Goal: Complete Application Form: Complete application form

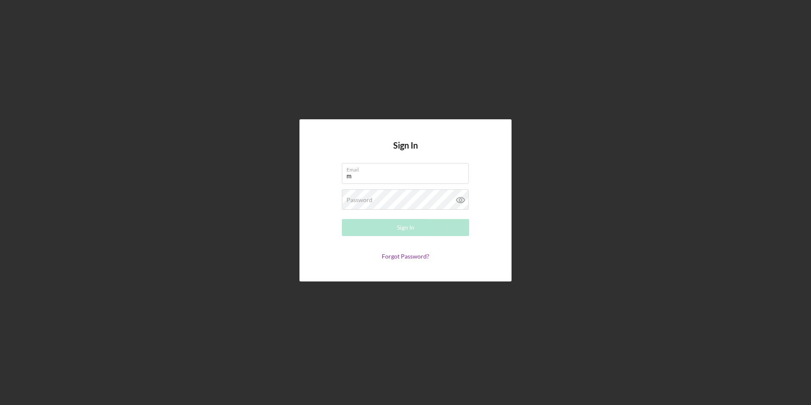
type input "[EMAIL_ADDRESS][DOMAIN_NAME]"
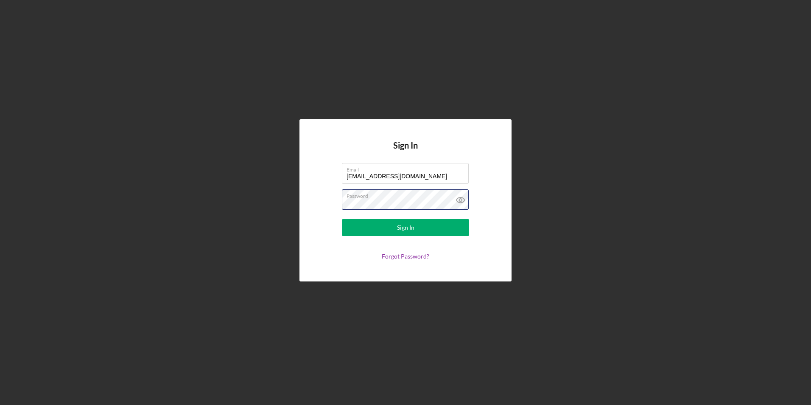
click at [342, 219] on button "Sign In" at bounding box center [405, 227] width 127 height 17
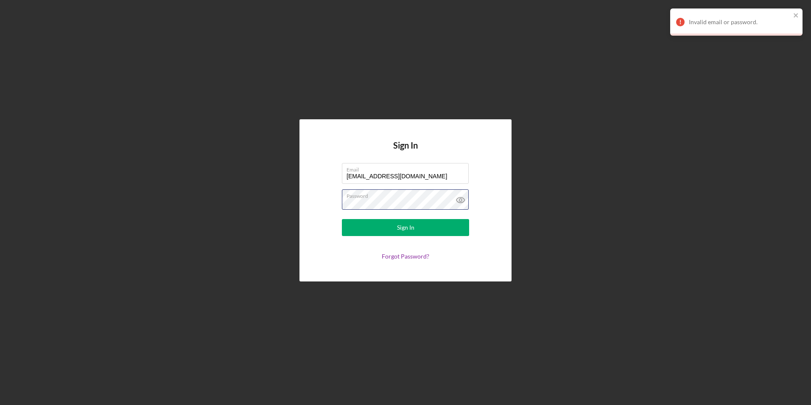
click at [342, 219] on button "Sign In" at bounding box center [405, 227] width 127 height 17
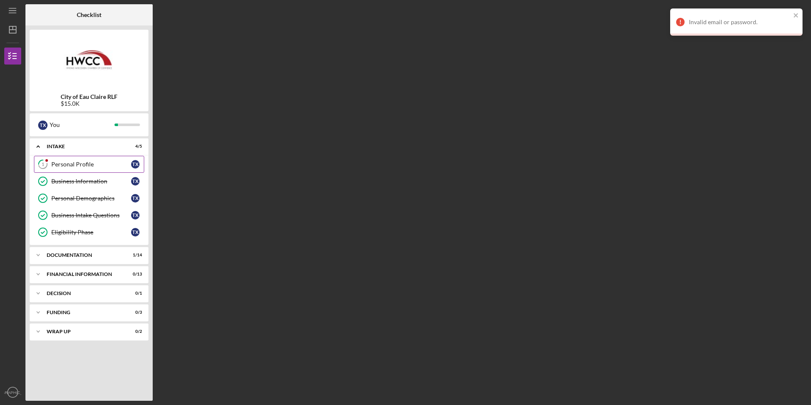
click at [87, 166] on div "Personal Profile" at bounding box center [91, 164] width 80 height 7
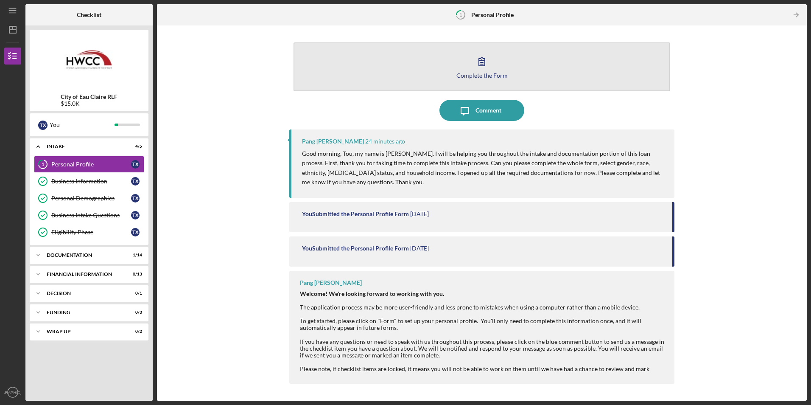
click at [483, 75] on div "Complete the Form" at bounding box center [482, 75] width 51 height 6
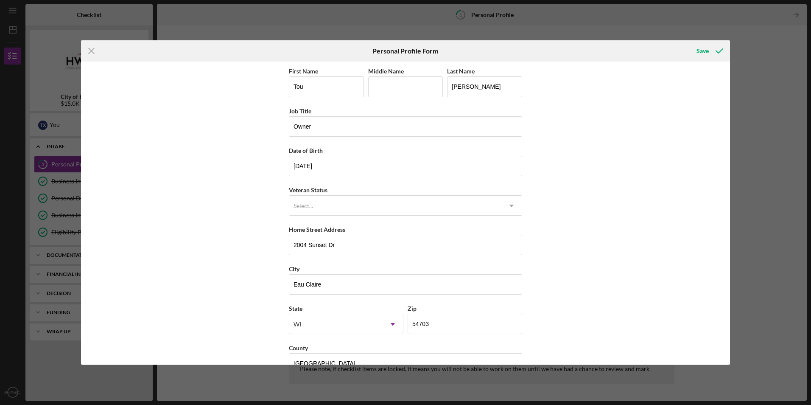
scroll to position [22, 0]
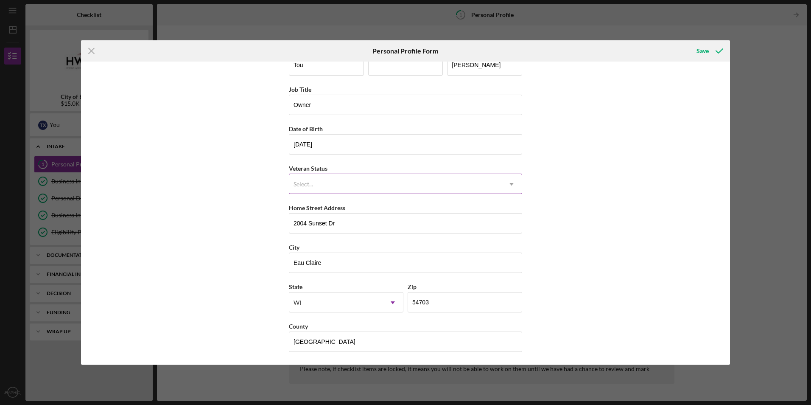
click at [513, 178] on icon "Icon/Dropdown Arrow" at bounding box center [512, 184] width 20 height 20
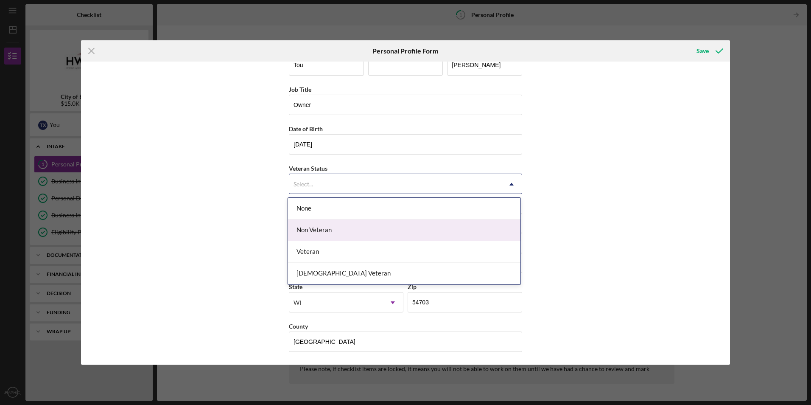
click at [450, 228] on div "Non Veteran" at bounding box center [404, 230] width 233 height 22
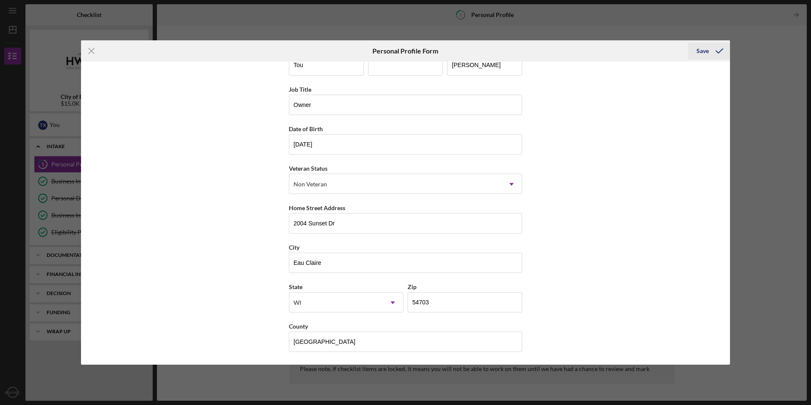
click at [710, 49] on icon "submit" at bounding box center [719, 50] width 21 height 21
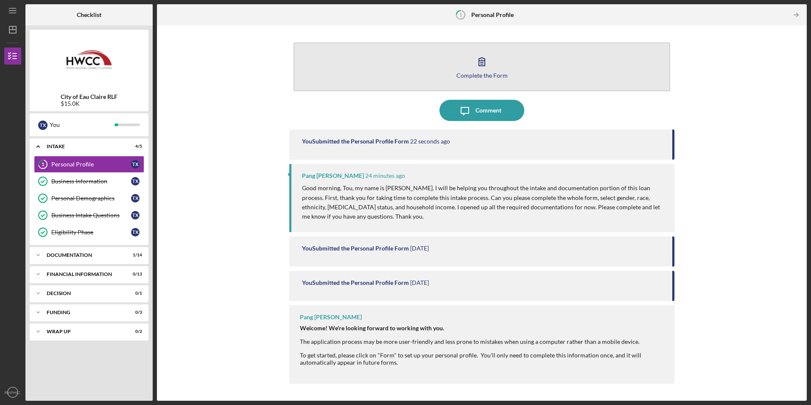
click at [476, 75] on div "Complete the Form" at bounding box center [482, 75] width 51 height 6
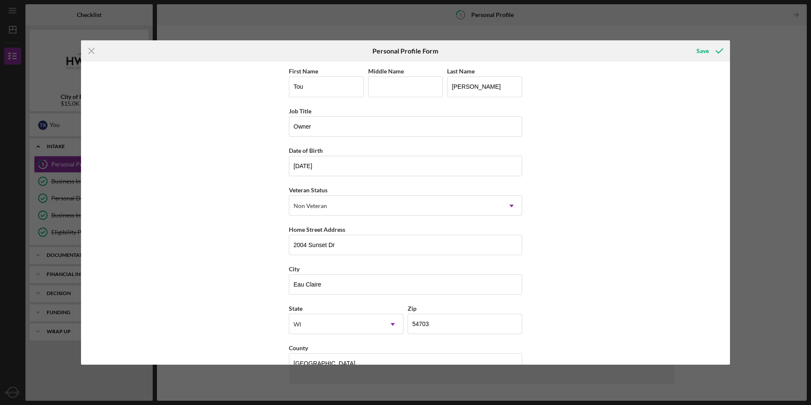
scroll to position [22, 0]
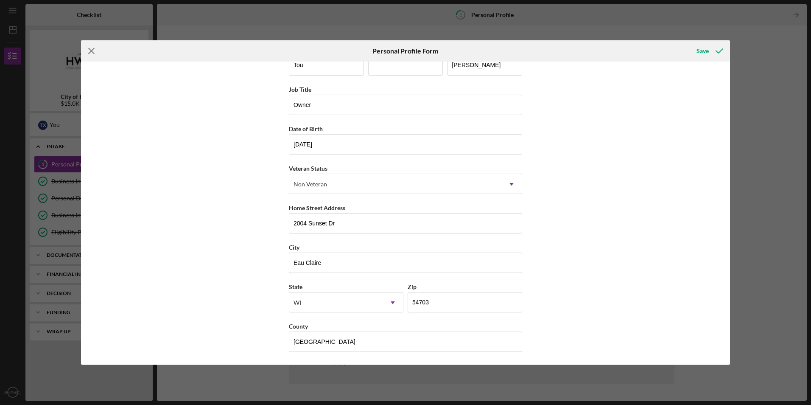
click at [95, 50] on icon "Icon/Menu Close" at bounding box center [91, 50] width 21 height 21
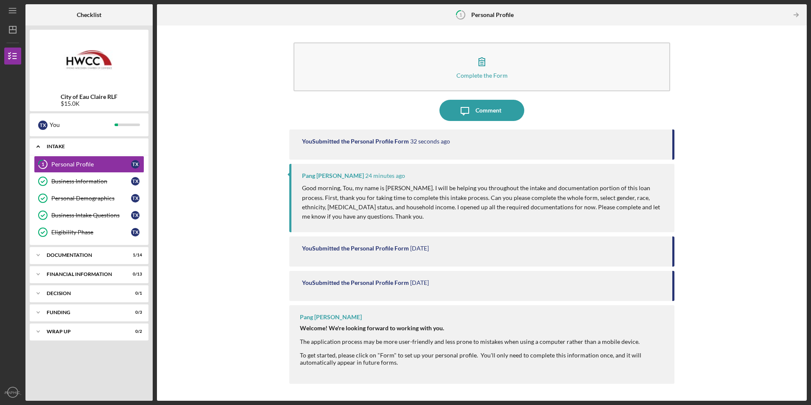
click at [135, 146] on div "Intake" at bounding box center [92, 146] width 91 height 5
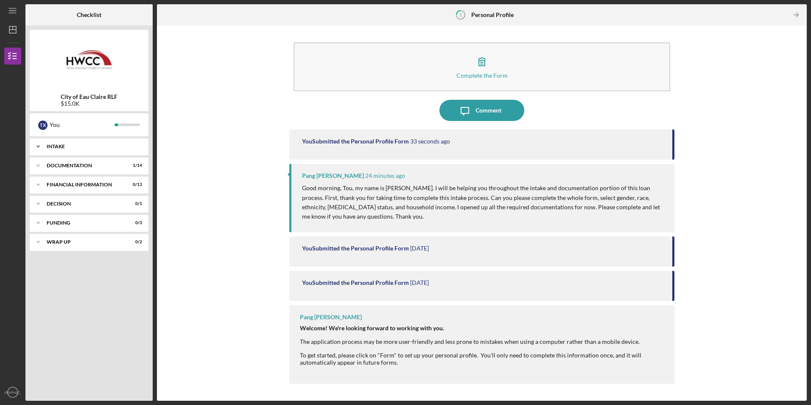
click at [135, 146] on div "Intake" at bounding box center [92, 146] width 91 height 5
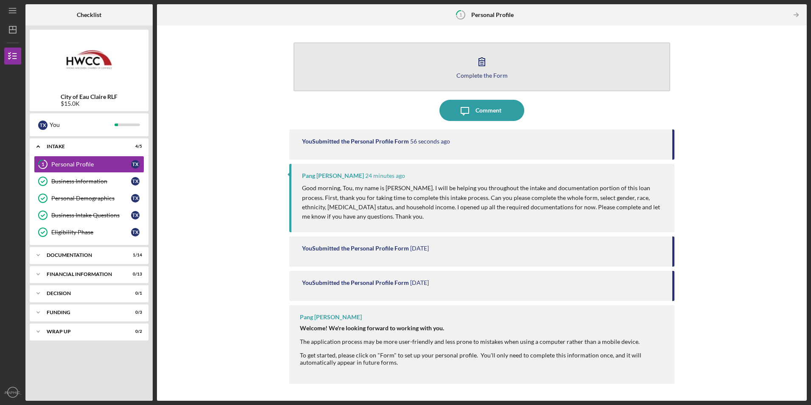
click at [465, 62] on button "Complete the Form Form" at bounding box center [482, 66] width 376 height 49
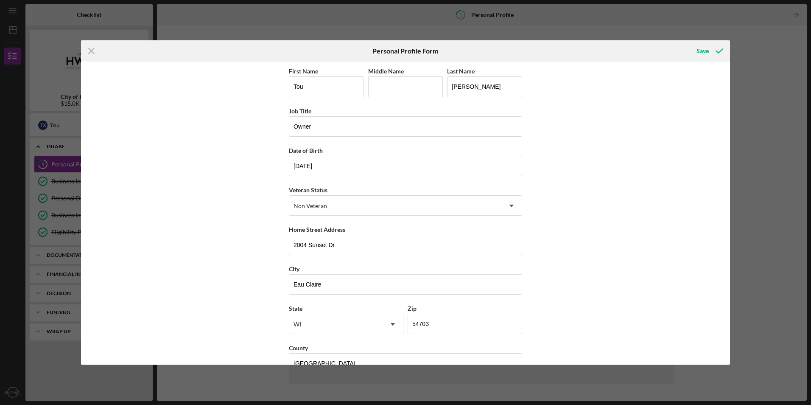
scroll to position [22, 0]
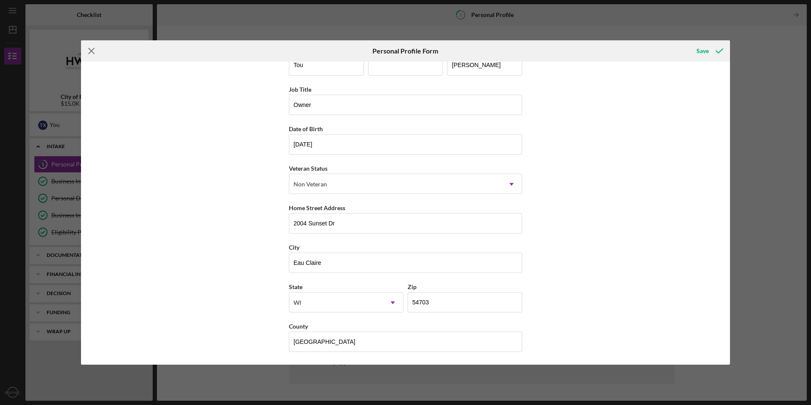
click at [94, 52] on icon "Icon/Menu Close" at bounding box center [91, 50] width 21 height 21
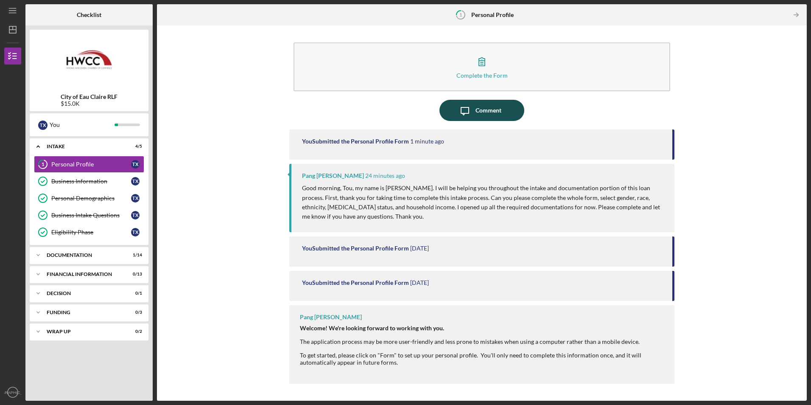
click at [499, 106] on div "Comment" at bounding box center [489, 110] width 26 height 21
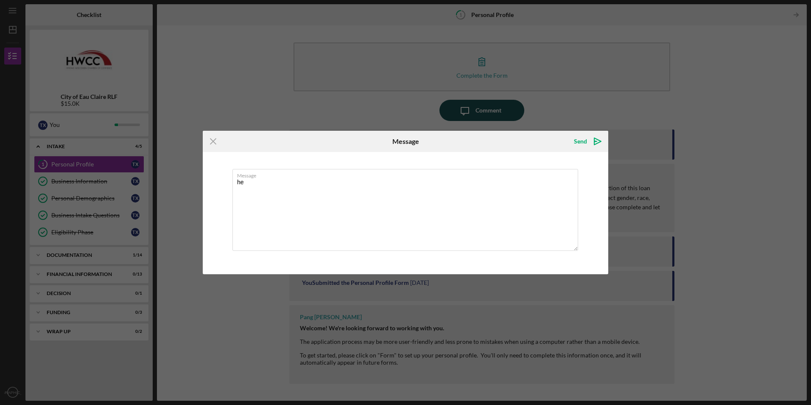
type textarea "h"
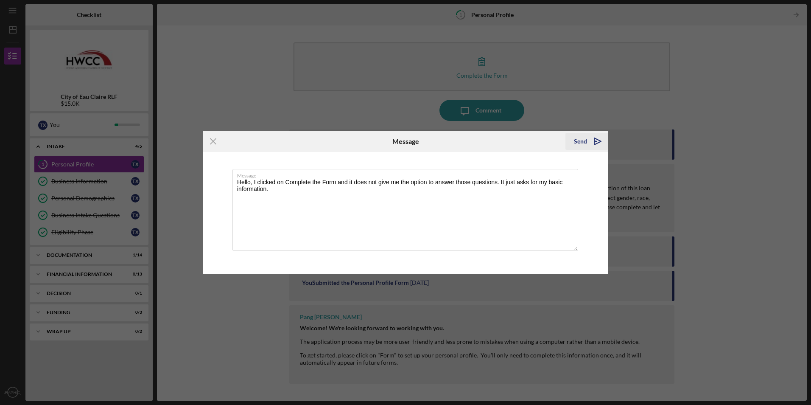
type textarea "Hello, I clicked on Complete the Form and it does not give me the option to ans…"
click at [594, 144] on icon "Icon/icon-invite-send" at bounding box center [597, 141] width 21 height 21
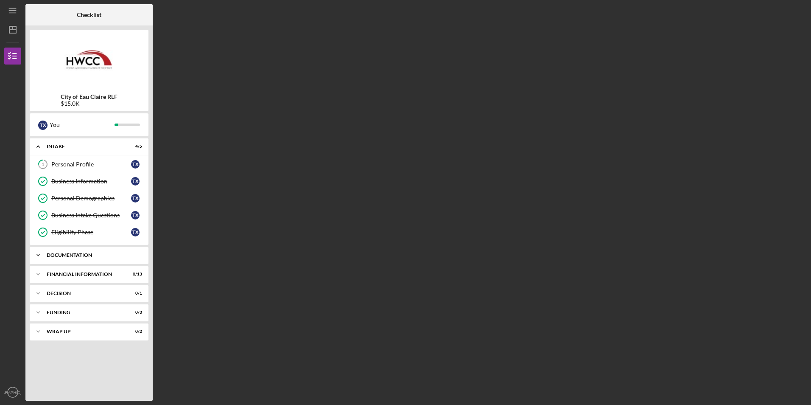
click at [64, 258] on div "Icon/Expander Documentation 1 / 14" at bounding box center [89, 255] width 119 height 17
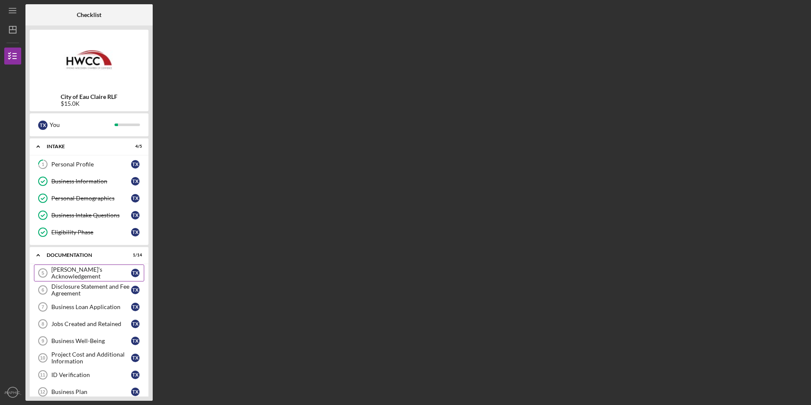
click at [67, 270] on div "Borrower's Acknowledgement" at bounding box center [91, 273] width 80 height 14
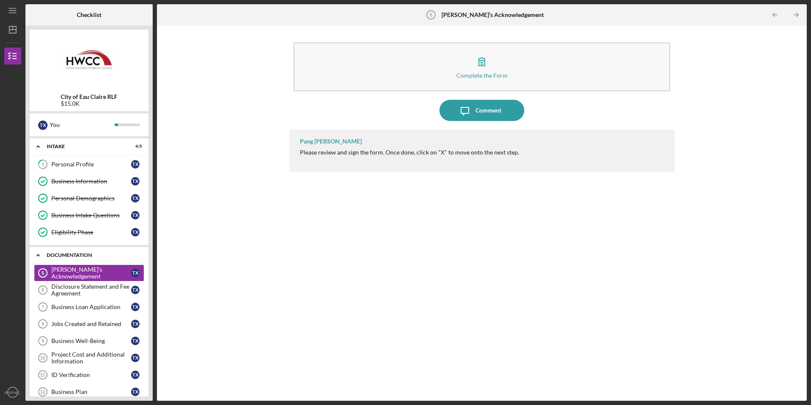
click at [40, 255] on icon "Icon/Expander" at bounding box center [38, 255] width 17 height 17
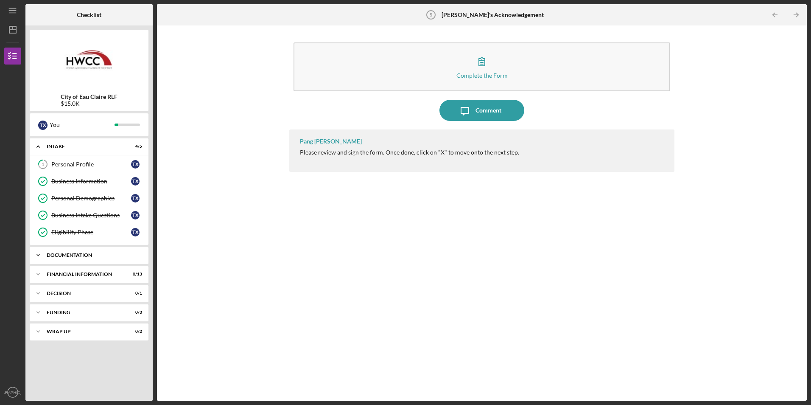
click at [38, 255] on polyline at bounding box center [38, 255] width 3 height 2
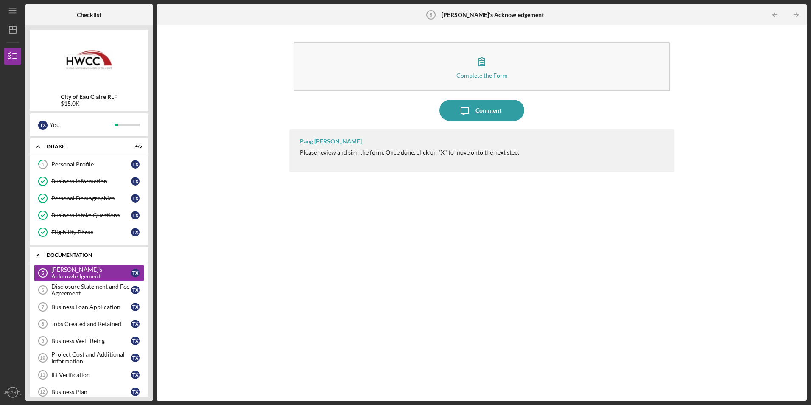
scroll to position [6, 0]
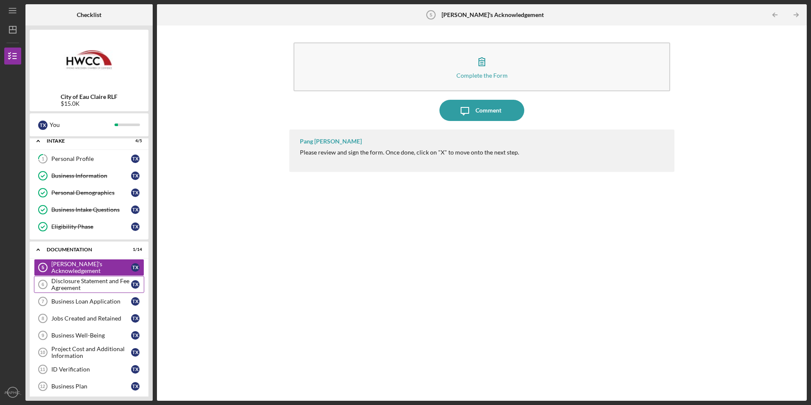
click at [43, 282] on tspan "6" at bounding box center [43, 284] width 3 height 5
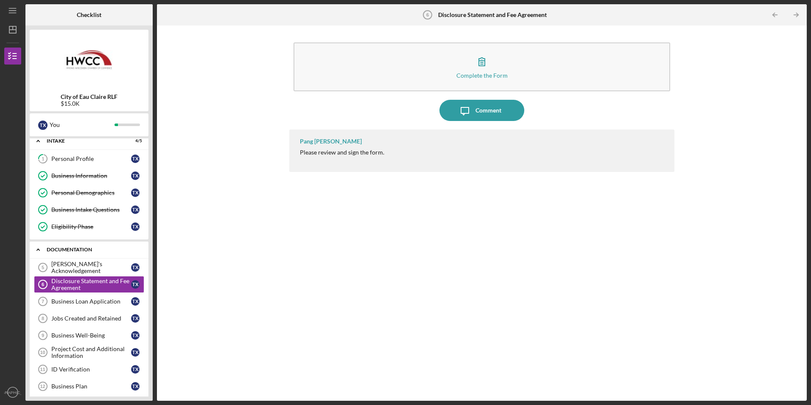
click at [38, 249] on polyline at bounding box center [38, 250] width 3 height 2
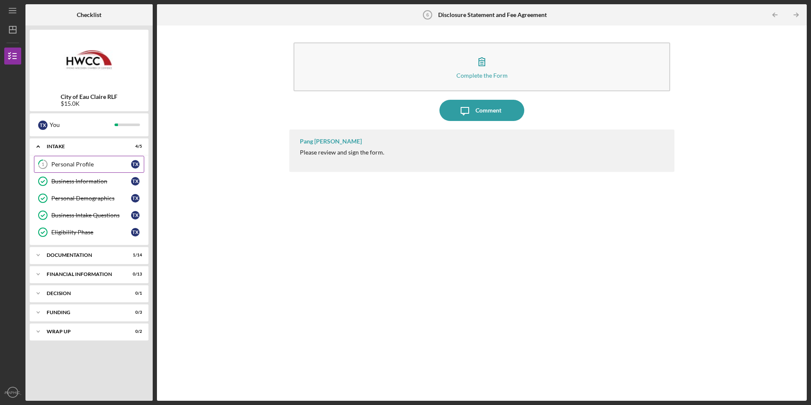
click at [92, 162] on div "Personal Profile" at bounding box center [91, 164] width 80 height 7
